Goal: Navigation & Orientation: Find specific page/section

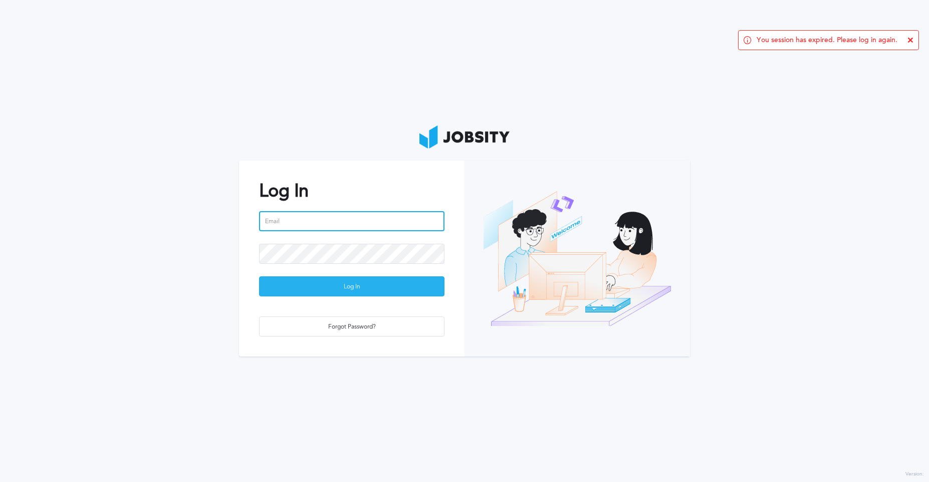
type input "[PERSON_NAME][EMAIL_ADDRESS][PERSON_NAME][DOMAIN_NAME]"
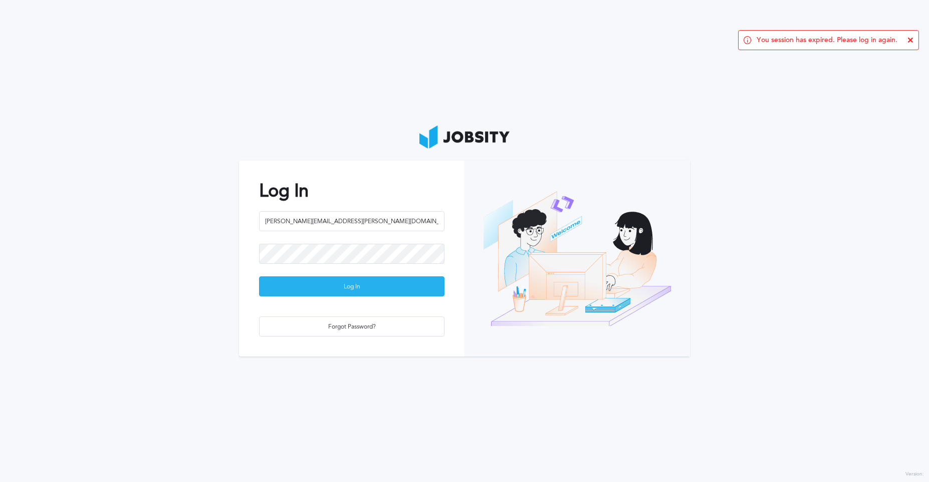
click at [362, 283] on div "Log In" at bounding box center [352, 287] width 184 height 20
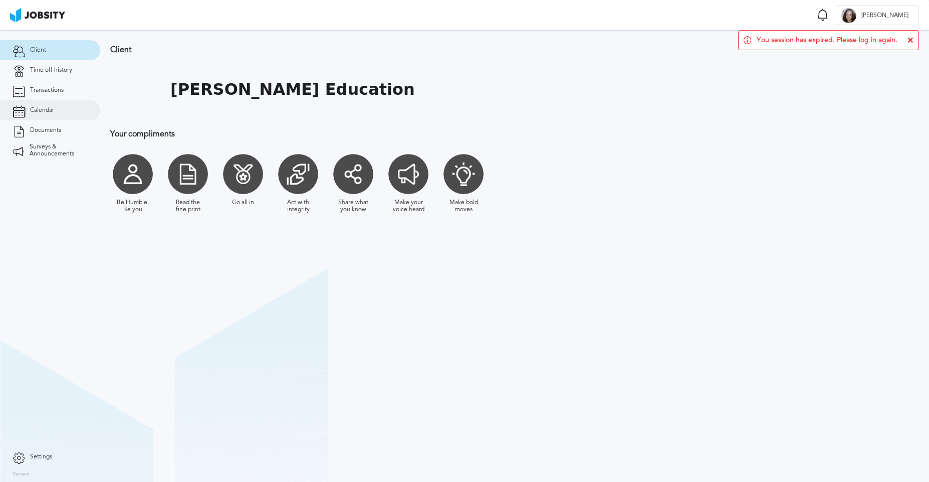
click at [39, 119] on link "Calendar" at bounding box center [50, 110] width 100 height 20
